Goal: Task Accomplishment & Management: Manage account settings

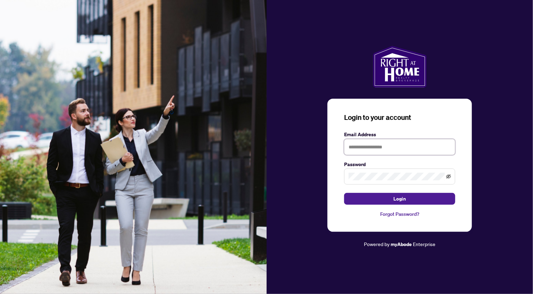
type input "**********"
click at [450, 176] on icon "eye-invisible" at bounding box center [448, 176] width 5 height 5
click at [400, 197] on span "Login" at bounding box center [400, 198] width 13 height 11
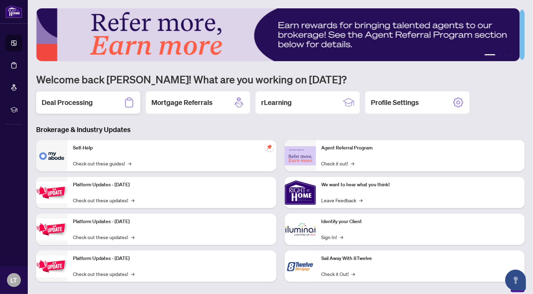
click at [97, 104] on div "Deal Processing" at bounding box center [88, 102] width 104 height 22
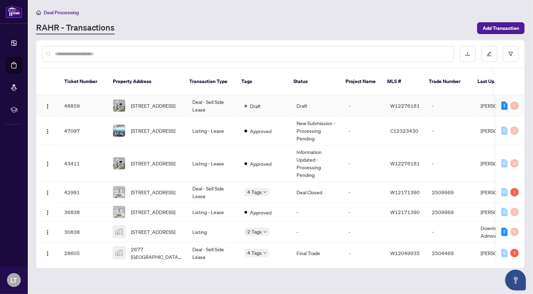
click at [207, 96] on td "Deal - Sell Side Lease" at bounding box center [213, 105] width 52 height 21
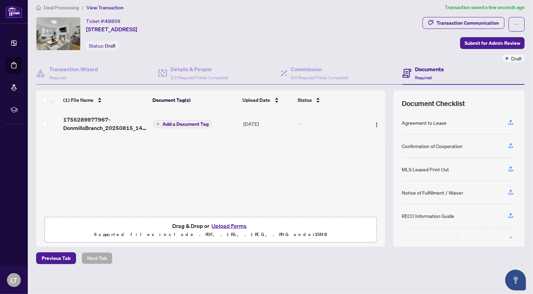
scroll to position [6, 0]
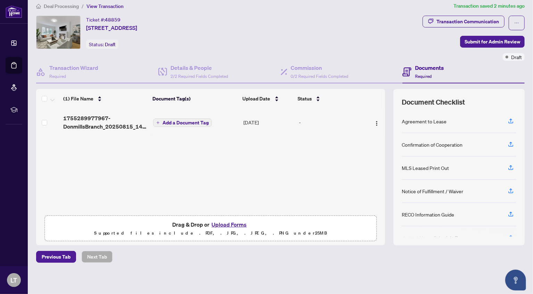
click at [261, 121] on td "[DATE]" at bounding box center [269, 122] width 56 height 28
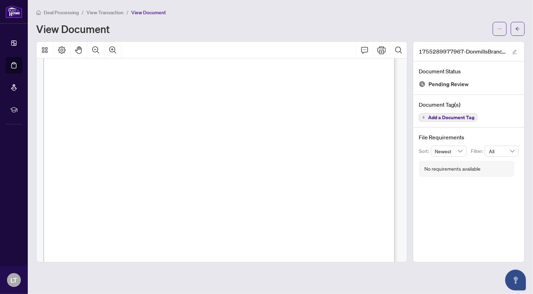
scroll to position [126, 0]
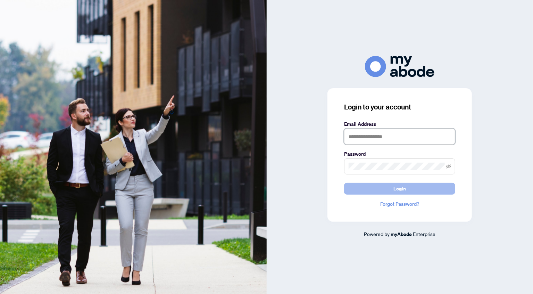
type input "**********"
click at [406, 189] on button "Login" at bounding box center [399, 189] width 111 height 12
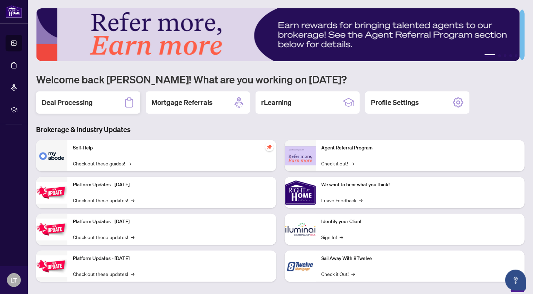
click at [65, 104] on h2 "Deal Processing" at bounding box center [67, 103] width 51 height 10
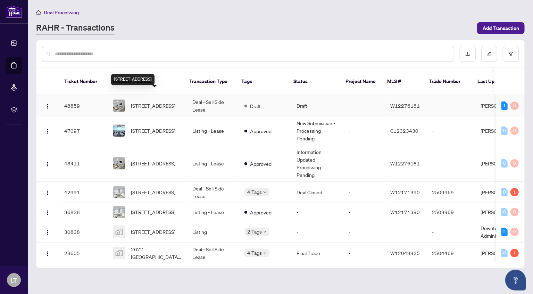
click at [141, 102] on span "[STREET_ADDRESS]" at bounding box center [153, 106] width 44 height 8
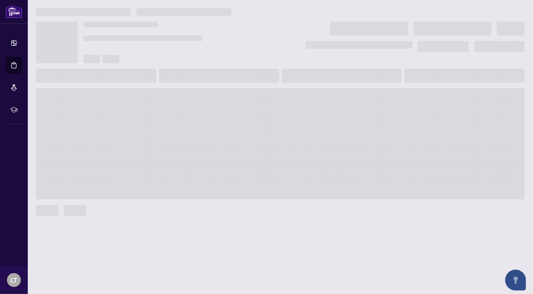
click at [141, 93] on span at bounding box center [280, 143] width 489 height 111
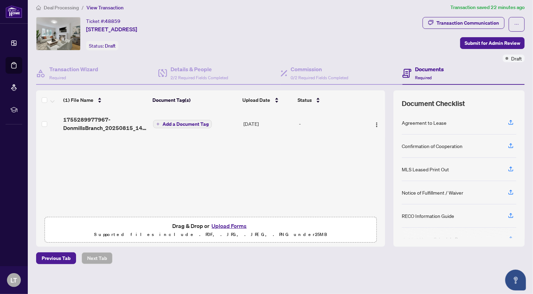
scroll to position [6, 0]
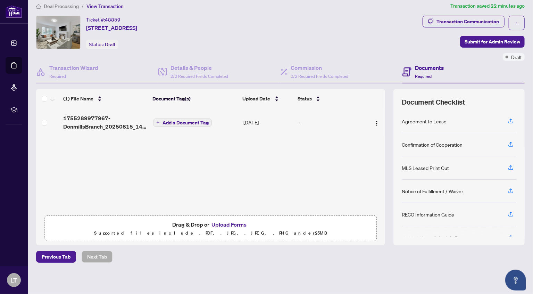
click at [223, 223] on button "Upload Forms" at bounding box center [229, 224] width 39 height 9
